Goal: Contribute content

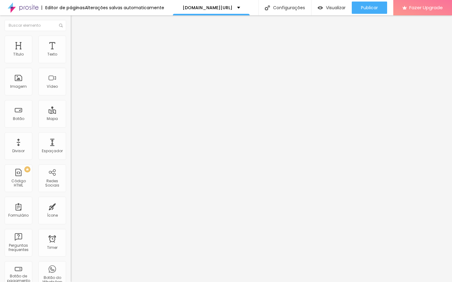
click at [71, 53] on span "Trocar imagem" at bounding box center [88, 50] width 34 height 5
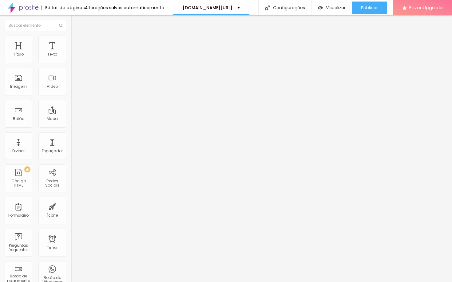
click at [71, 53] on span "Trocar imagem" at bounding box center [88, 50] width 34 height 5
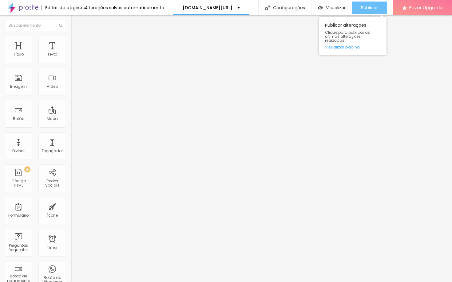
click at [372, 10] on span "Publicar" at bounding box center [369, 7] width 17 height 5
click at [365, 10] on span "Publicar" at bounding box center [369, 7] width 17 height 5
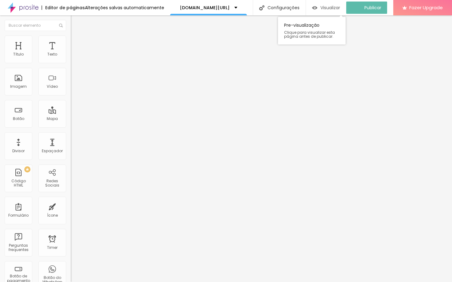
click at [329, 6] on span "Visualizar" at bounding box center [330, 7] width 20 height 5
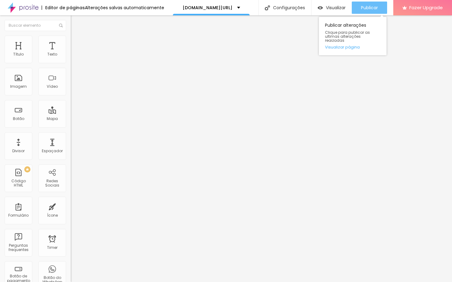
click at [377, 5] on span "Publicar" at bounding box center [369, 7] width 17 height 5
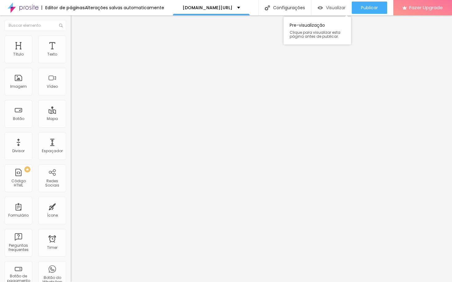
click at [320, 8] on img "button" at bounding box center [319, 7] width 5 height 5
